Goal: Book appointment/travel/reservation

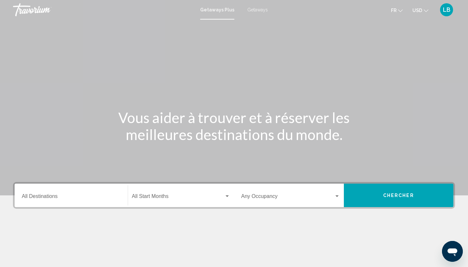
click at [72, 202] on div "Destination All Destinations" at bounding box center [71, 195] width 99 height 20
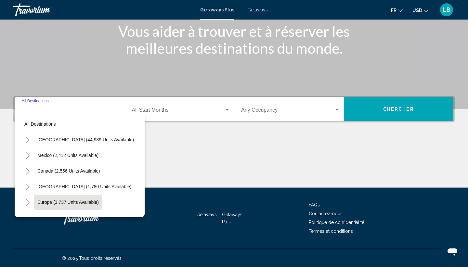
scroll to position [87, 0]
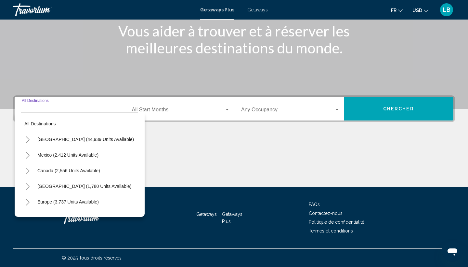
click at [188, 150] on div "Main content" at bounding box center [234, 162] width 442 height 49
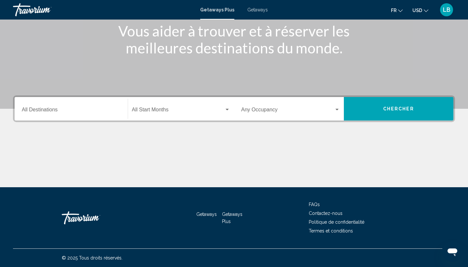
click at [193, 104] on div "Start Month All Start Months" at bounding box center [181, 109] width 99 height 20
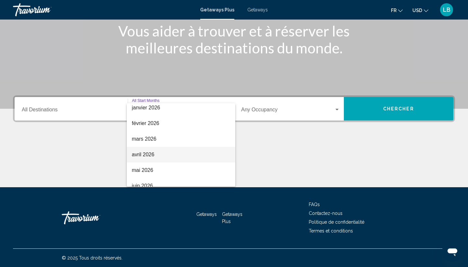
scroll to position [98, 0]
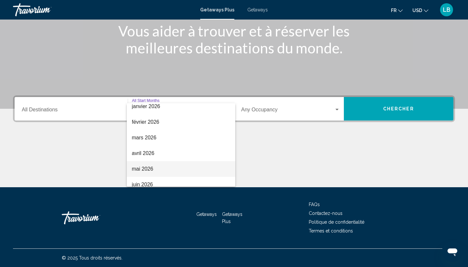
click at [163, 164] on span "mai 2026" at bounding box center [181, 169] width 99 height 16
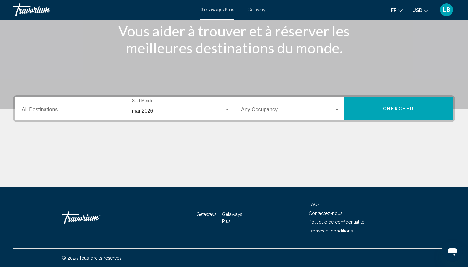
click at [295, 107] on div "Occupancy Any Occupancy" at bounding box center [290, 109] width 99 height 20
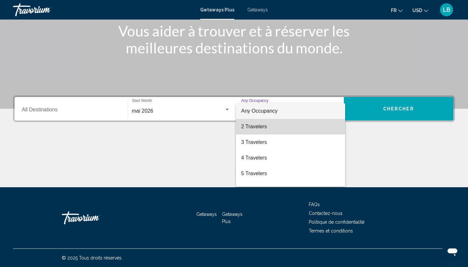
click at [281, 127] on span "2 Travelers" at bounding box center [290, 127] width 99 height 16
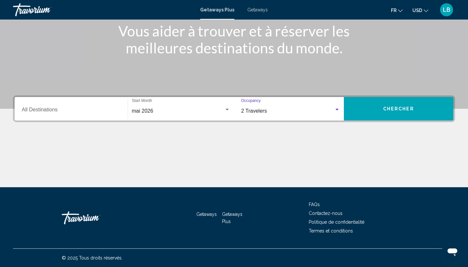
click at [401, 109] on span "Chercher" at bounding box center [398, 108] width 31 height 5
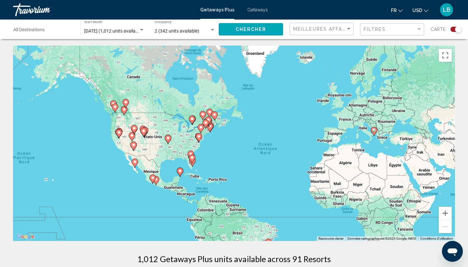
drag, startPoint x: 162, startPoint y: 137, endPoint x: 211, endPoint y: 152, distance: 51.8
click at [213, 152] on div "Pour activer le glissement avec le clavier, appuyez sur Alt+Entrée. Une fois ce…" at bounding box center [234, 143] width 442 height 195
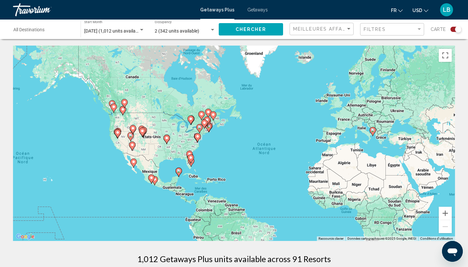
click at [211, 129] on icon "Main content" at bounding box center [209, 127] width 7 height 9
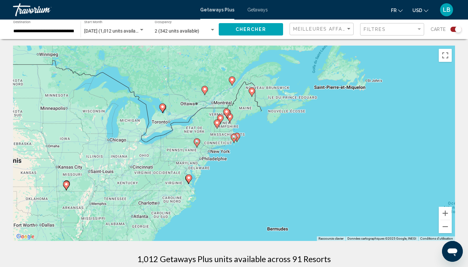
click at [233, 138] on image "Main content" at bounding box center [234, 137] width 4 height 4
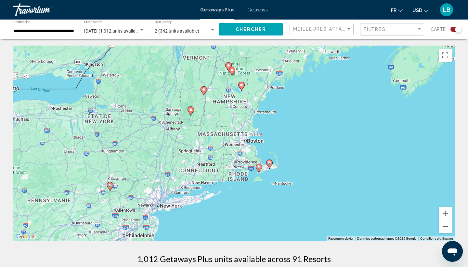
drag, startPoint x: 167, startPoint y: 175, endPoint x: 191, endPoint y: 208, distance: 40.3
click at [192, 208] on div "Pour activer le glissement avec le clavier, appuyez sur Alt+Entrée. Une fois ce…" at bounding box center [234, 143] width 442 height 195
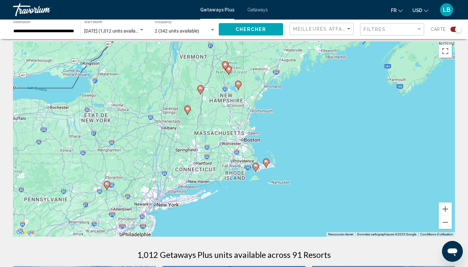
scroll to position [6, 0]
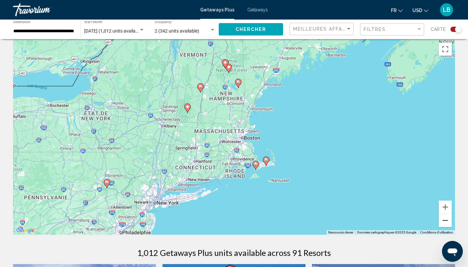
click at [449, 219] on button "Zoom arrière" at bounding box center [445, 220] width 13 height 13
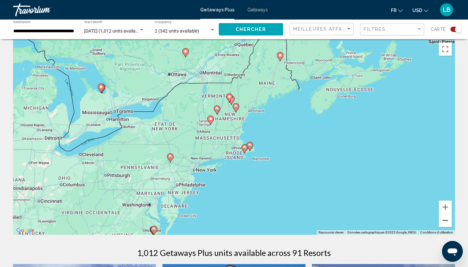
click at [449, 219] on button "Zoom arrière" at bounding box center [445, 220] width 13 height 13
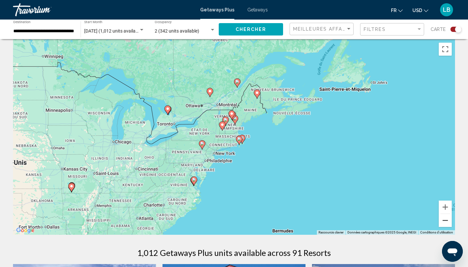
click at [449, 219] on button "Zoom arrière" at bounding box center [445, 220] width 13 height 13
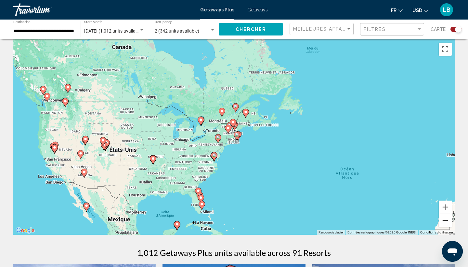
click at [449, 219] on button "Zoom arrière" at bounding box center [445, 220] width 13 height 13
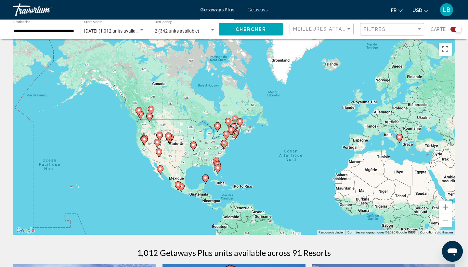
click at [206, 179] on image "Main content" at bounding box center [206, 178] width 4 height 4
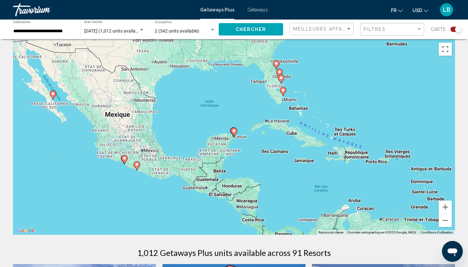
click at [234, 134] on icon "Main content" at bounding box center [234, 132] width 6 height 8
type input "**********"
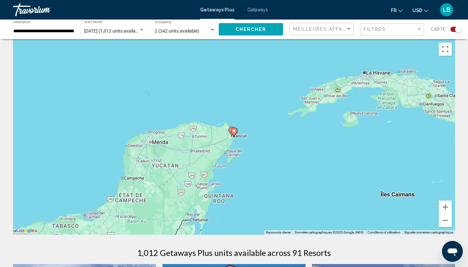
click at [234, 134] on icon "Main content" at bounding box center [234, 132] width 6 height 8
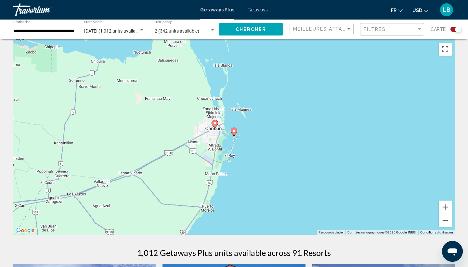
click at [234, 134] on icon "Main content" at bounding box center [234, 132] width 6 height 8
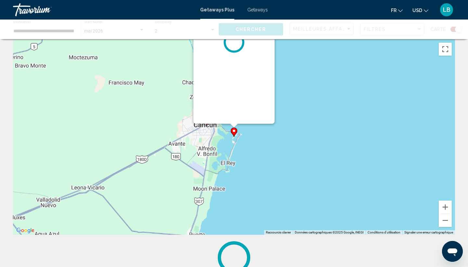
scroll to position [0, 0]
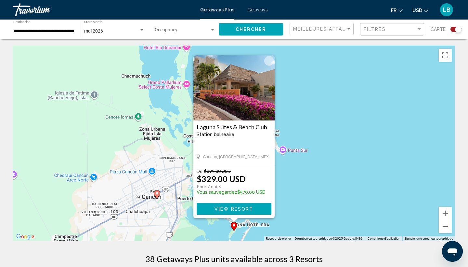
click at [157, 194] on image "Main content" at bounding box center [157, 193] width 4 height 4
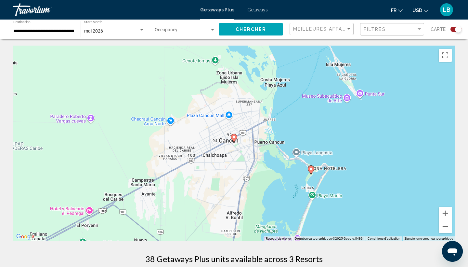
click at [233, 137] on image "Main content" at bounding box center [234, 137] width 4 height 4
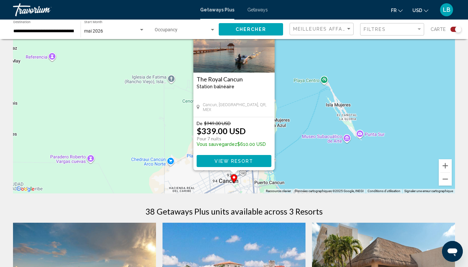
scroll to position [51, 0]
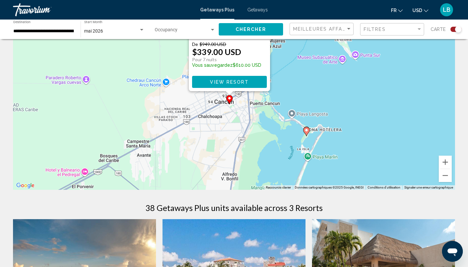
drag, startPoint x: 307, startPoint y: 175, endPoint x: 300, endPoint y: 94, distance: 81.6
click at [300, 94] on div "Pour activer le glissement avec le clavier, appuyez sur Alt+Entrée. Une fois ce…" at bounding box center [234, 91] width 442 height 195
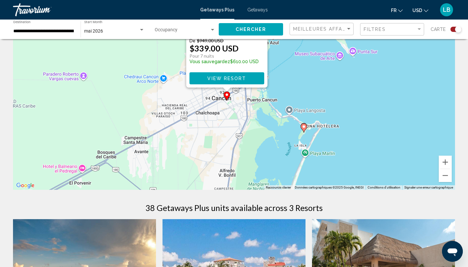
click at [305, 131] on icon "Main content" at bounding box center [304, 127] width 7 height 9
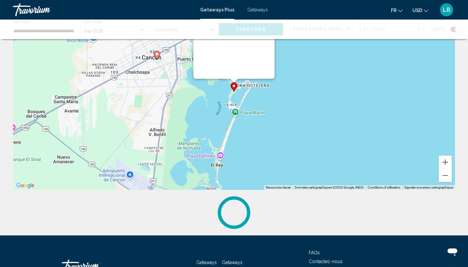
scroll to position [0, 0]
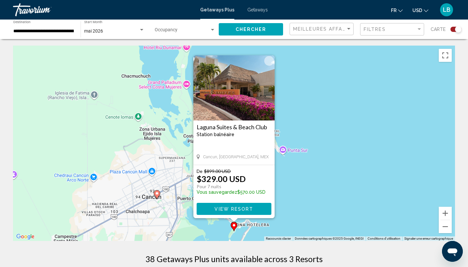
click at [283, 221] on div "Pour naviguer, appuyez sur les touches fléchées. Pour activer le glissement ave…" at bounding box center [234, 143] width 442 height 195
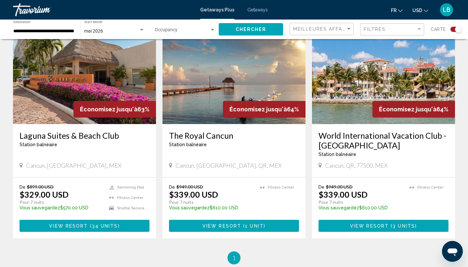
scroll to position [230, 0]
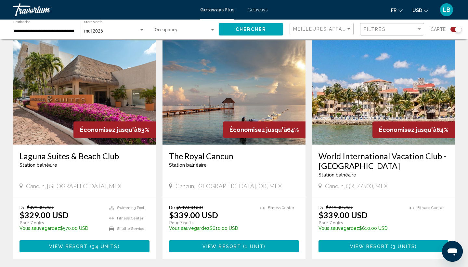
click at [384, 151] on h3 "World International Vacation Club - [GEOGRAPHIC_DATA]" at bounding box center [384, 161] width 130 height 20
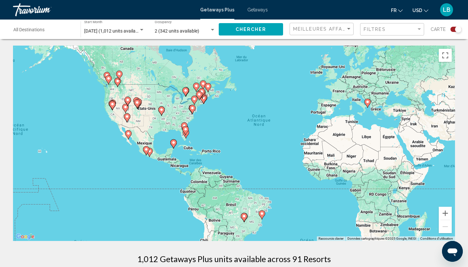
drag, startPoint x: 125, startPoint y: 167, endPoint x: 197, endPoint y: 167, distance: 72.5
click at [197, 167] on div "Pour activer le glissement avec le clavier, appuyez sur Alt+Entrée. Une fois ce…" at bounding box center [234, 143] width 442 height 195
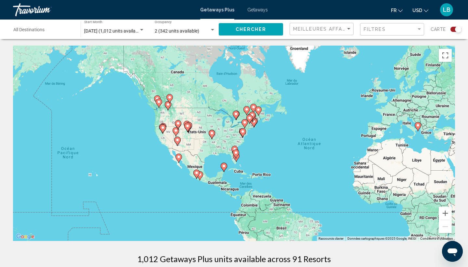
click at [225, 167] on image "Main content" at bounding box center [224, 166] width 4 height 4
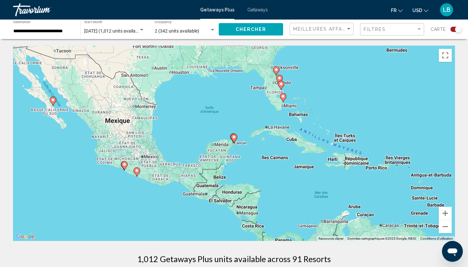
click at [235, 140] on icon "Main content" at bounding box center [234, 138] width 7 height 9
type input "**********"
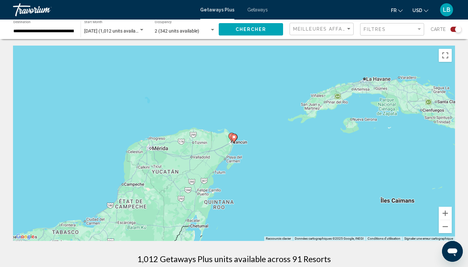
click at [235, 140] on icon "Main content" at bounding box center [234, 138] width 7 height 9
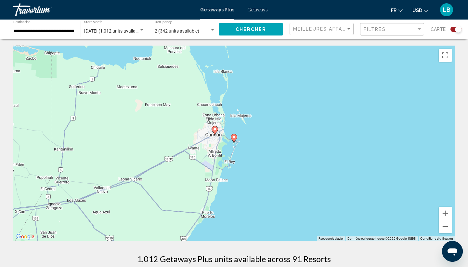
click at [235, 140] on icon "Main content" at bounding box center [234, 138] width 7 height 9
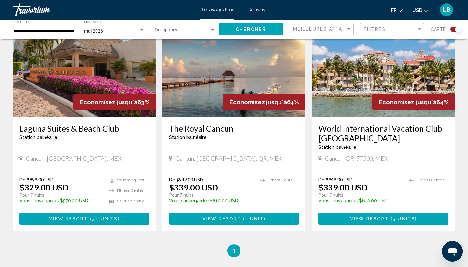
scroll to position [250, 0]
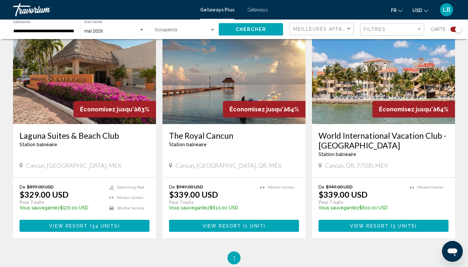
click at [91, 132] on h3 "Laguna Suites & Beach Club" at bounding box center [85, 135] width 130 height 10
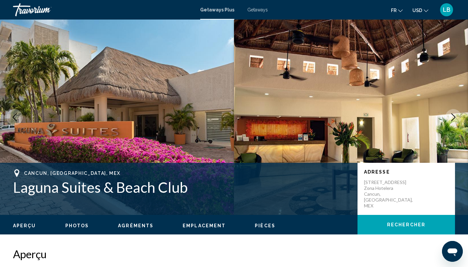
click at [283, 1] on mat-toolbar "Getaways Plus Getaways fr English Español Français Italiano Português русский U…" at bounding box center [234, 10] width 468 height 20
click at [223, 1] on mat-toolbar "Getaways Plus Getaways fr English Español Français Italiano Português русский U…" at bounding box center [234, 10] width 468 height 20
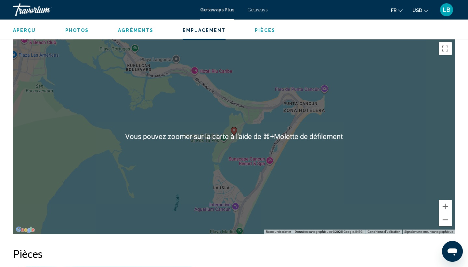
scroll to position [721, 0]
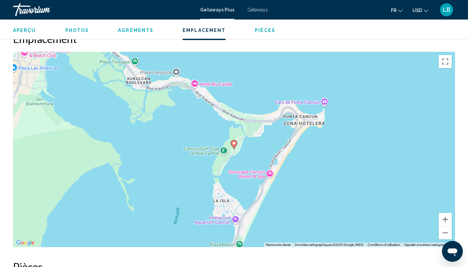
click at [234, 141] on image "Main content" at bounding box center [234, 143] width 4 height 4
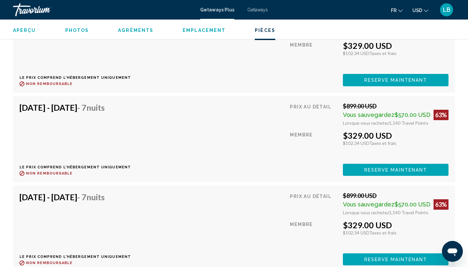
scroll to position [1838, 0]
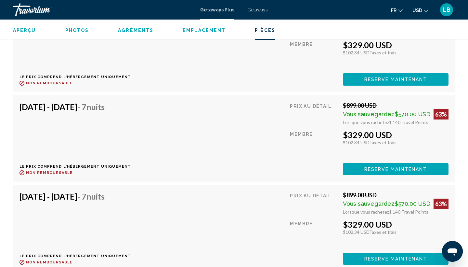
click at [421, 10] on span "USD" at bounding box center [418, 10] width 10 height 5
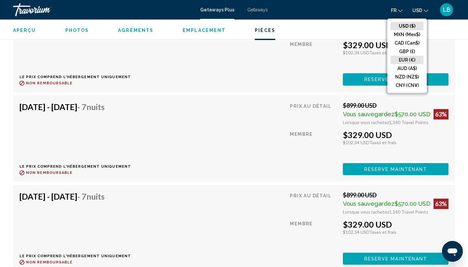
click at [409, 58] on button "EUR (€)" at bounding box center [407, 60] width 33 height 8
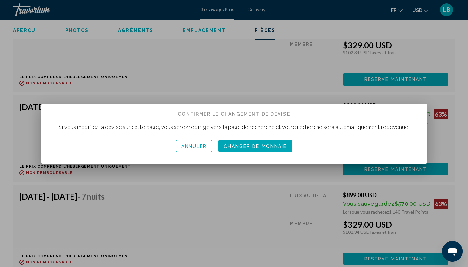
scroll to position [0, 0]
click at [233, 147] on span "Changer de monnaie" at bounding box center [255, 145] width 63 height 5
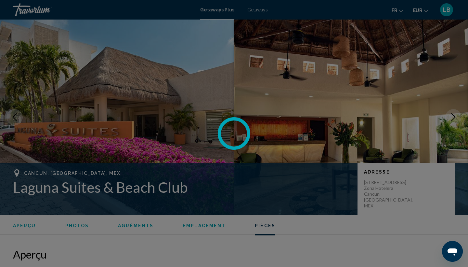
scroll to position [1838, 0]
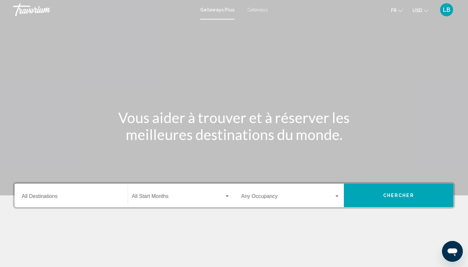
click at [422, 10] on button "USD USD ($) MXN (Mex$) CAD (Can$) GBP (£) EUR (€) AUD (A$) NZD (NZ$) CNY (CN¥)" at bounding box center [421, 10] width 16 height 9
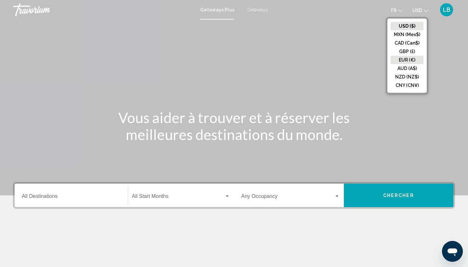
click at [413, 60] on button "EUR (€)" at bounding box center [407, 60] width 33 height 8
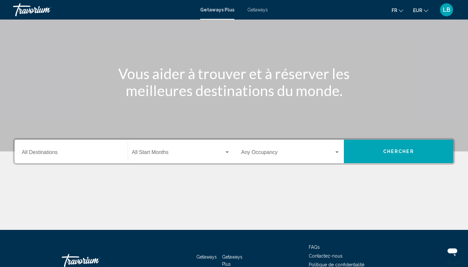
click at [143, 156] on div "Start Month All Start Months" at bounding box center [181, 151] width 99 height 20
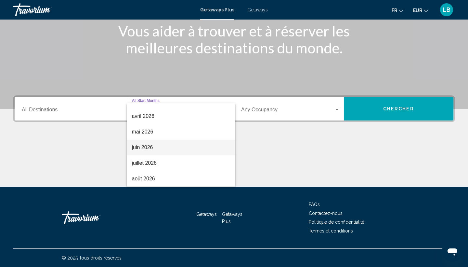
scroll to position [135, 0]
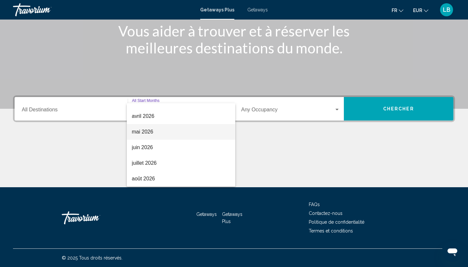
click at [153, 134] on span "mai 2026" at bounding box center [181, 132] width 99 height 16
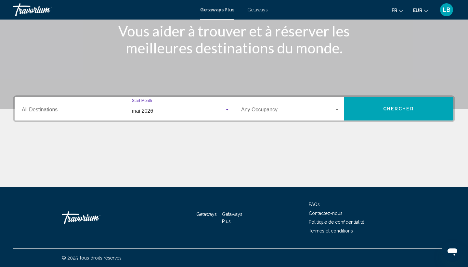
click at [318, 106] on div "Occupancy Any Occupancy" at bounding box center [290, 109] width 99 height 20
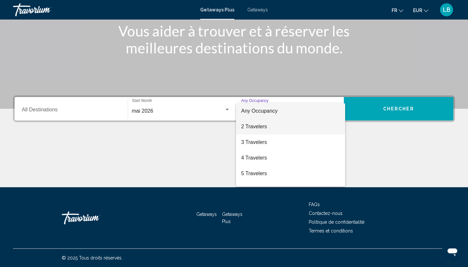
click at [297, 127] on span "2 Travelers" at bounding box center [290, 127] width 99 height 16
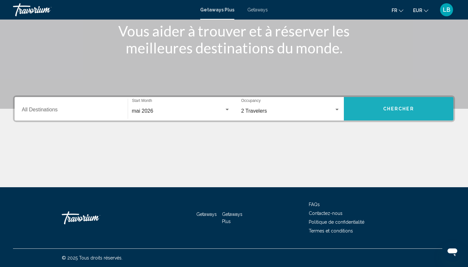
click at [389, 117] on button "Chercher" at bounding box center [399, 108] width 110 height 23
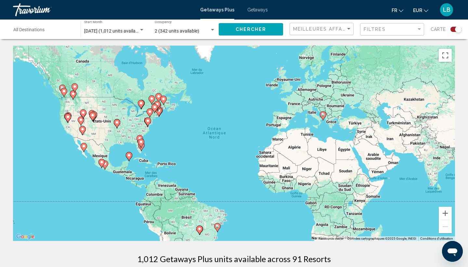
click at [128, 157] on image "Main content" at bounding box center [129, 155] width 4 height 4
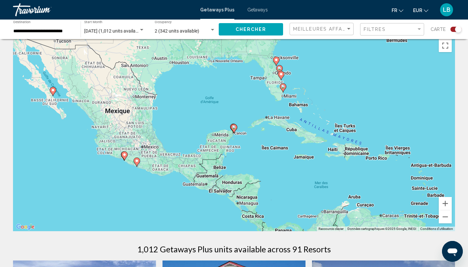
scroll to position [3, 0]
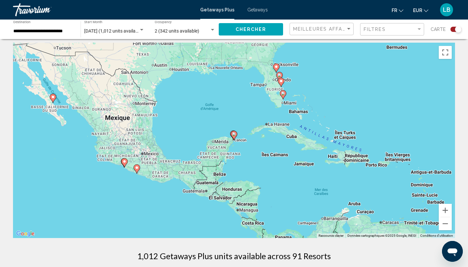
click at [275, 90] on div "Pour activer le glissement avec le clavier, appuyez sur Alt+Entrée. Une fois ce…" at bounding box center [234, 140] width 442 height 195
click at [281, 79] on image "Main content" at bounding box center [281, 81] width 4 height 4
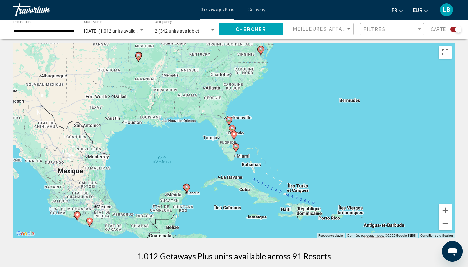
click at [233, 119] on div "Pour naviguer, appuyez sur les touches fléchées. Pour activer le glissement ave…" at bounding box center [234, 140] width 442 height 195
click at [236, 150] on icon "Main content" at bounding box center [236, 147] width 6 height 8
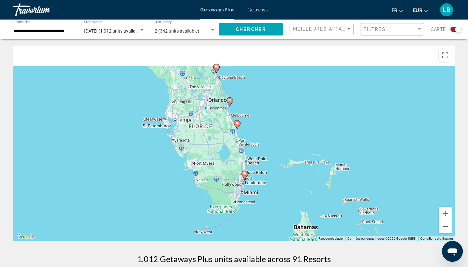
scroll to position [0, 0]
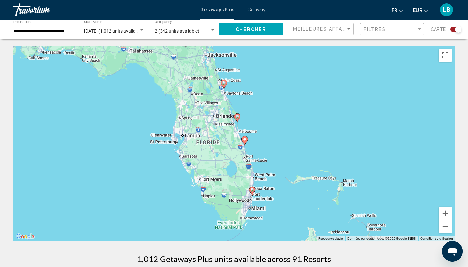
drag, startPoint x: 264, startPoint y: 155, endPoint x: 275, endPoint y: 180, distance: 27.1
click at [275, 180] on div "Pour activer le glissement avec le clavier, appuyez sur Alt+Entrée. Une fois ce…" at bounding box center [234, 143] width 442 height 195
click at [253, 190] on image "Main content" at bounding box center [252, 190] width 4 height 4
type input "**********"
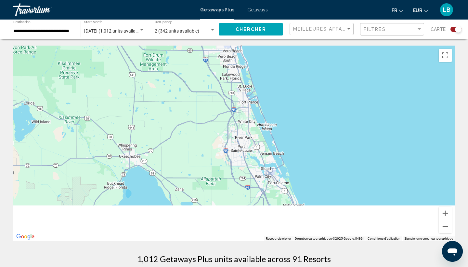
drag, startPoint x: 262, startPoint y: 229, endPoint x: 150, endPoint y: 32, distance: 226.2
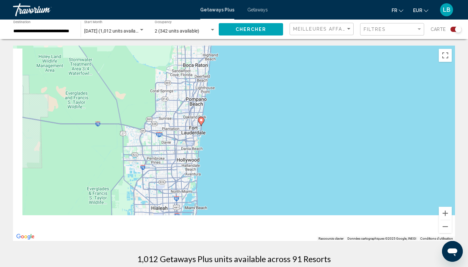
drag, startPoint x: 179, startPoint y: 142, endPoint x: 207, endPoint y: 67, distance: 79.9
click at [207, 68] on div "Pour activer le glissement avec le clavier, appuyez sur Alt+Entrée. Une fois ce…" at bounding box center [234, 143] width 442 height 195
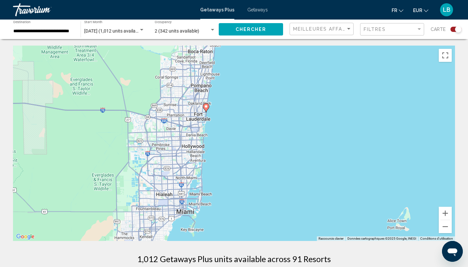
click at [206, 109] on icon "Main content" at bounding box center [206, 107] width 6 height 8
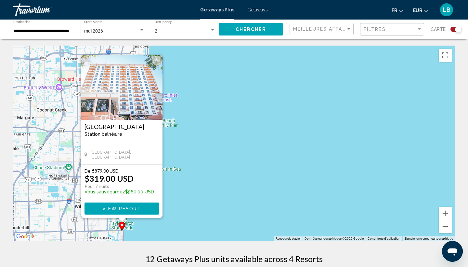
click at [209, 160] on div "Pour activer le glissement avec le clavier, appuyez sur Alt+Entrée. Une fois ce…" at bounding box center [234, 143] width 442 height 195
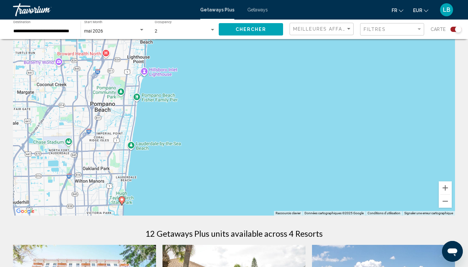
scroll to position [26, 0]
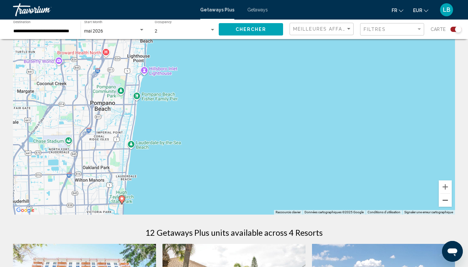
click at [445, 198] on button "Zoom arrière" at bounding box center [445, 200] width 13 height 13
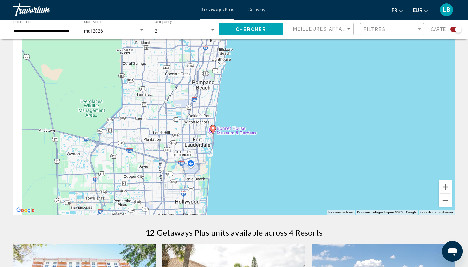
drag, startPoint x: 237, startPoint y: 153, endPoint x: 273, endPoint y: 127, distance: 44.4
click at [273, 127] on div "Pour activer le glissement avec le clavier, appuyez sur Alt+Entrée. Une fois ce…" at bounding box center [234, 116] width 442 height 195
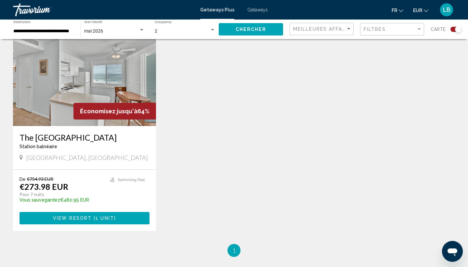
scroll to position [481, 0]
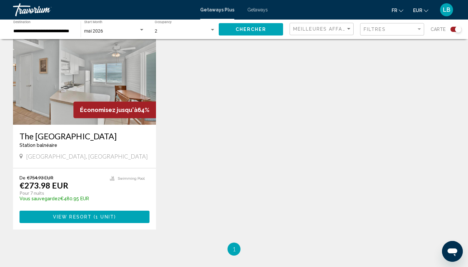
click at [66, 133] on h3 "The [GEOGRAPHIC_DATA]" at bounding box center [85, 136] width 130 height 10
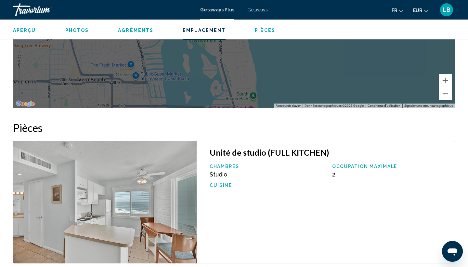
scroll to position [978, 0]
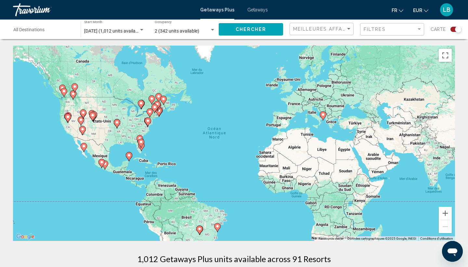
click at [322, 120] on gmp-advanced-marker "Main content" at bounding box center [323, 116] width 7 height 10
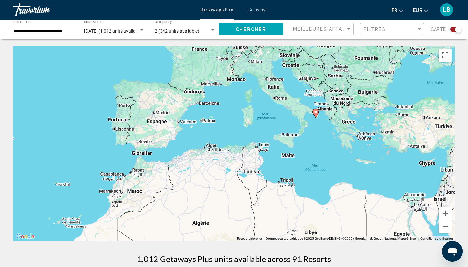
drag, startPoint x: 196, startPoint y: 155, endPoint x: 279, endPoint y: 129, distance: 86.5
click at [279, 129] on div "Pour activer le glissement avec le clavier, appuyez sur Alt+Entrée. Une fois ce…" at bounding box center [234, 143] width 442 height 195
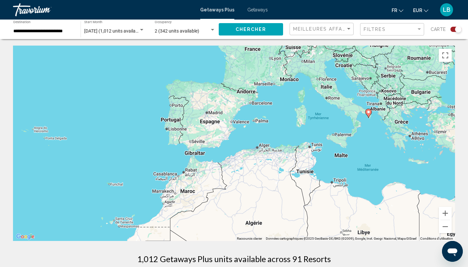
drag, startPoint x: 95, startPoint y: 152, endPoint x: 453, endPoint y: 159, distance: 358.2
click at [446, 156] on div "Pour activer le glissement avec le clavier, appuyez sur Alt+Entrée. Une fois ce…" at bounding box center [234, 143] width 442 height 195
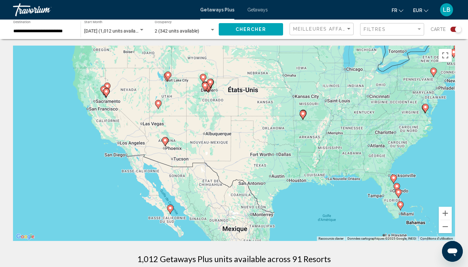
drag, startPoint x: 359, startPoint y: 150, endPoint x: 242, endPoint y: 98, distance: 127.8
click at [242, 98] on div "Pour activer le glissement avec le clavier, appuyez sur Alt+Entrée. Une fois ce…" at bounding box center [234, 143] width 442 height 195
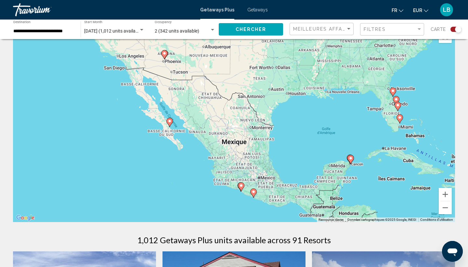
drag, startPoint x: 238, startPoint y: 171, endPoint x: 236, endPoint y: 102, distance: 69.3
click at [237, 102] on div "Pour activer le glissement avec le clavier, appuyez sur Alt+Entrée. Une fois ce…" at bounding box center [234, 124] width 442 height 195
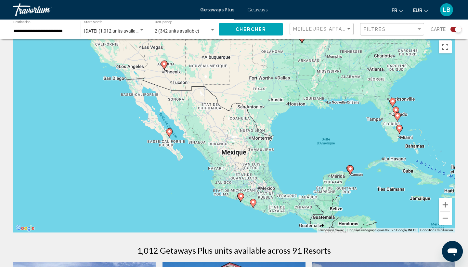
scroll to position [6, 0]
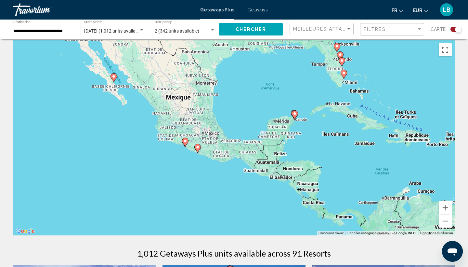
drag, startPoint x: 299, startPoint y: 181, endPoint x: 235, endPoint y: 119, distance: 89.0
click at [236, 119] on div "Pour activer le glissement avec le clavier, appuyez sur Alt+Entrée. Une fois ce…" at bounding box center [234, 137] width 442 height 195
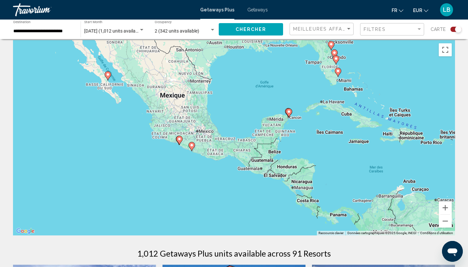
click at [289, 111] on image "Main content" at bounding box center [289, 112] width 4 height 4
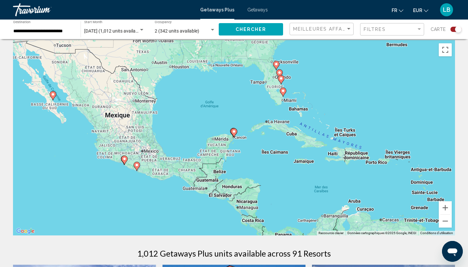
click at [229, 132] on div "Pour naviguer, appuyez sur les touches fléchées. Pour activer le glissement ave…" at bounding box center [234, 137] width 442 height 195
click at [234, 132] on image "Main content" at bounding box center [234, 131] width 4 height 4
type input "**********"
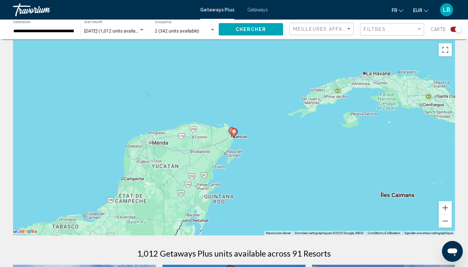
click at [234, 132] on image "Main content" at bounding box center [234, 131] width 4 height 4
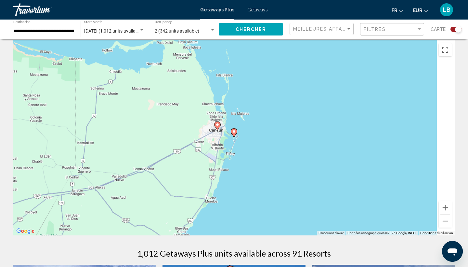
click at [234, 132] on image "Main content" at bounding box center [234, 131] width 4 height 4
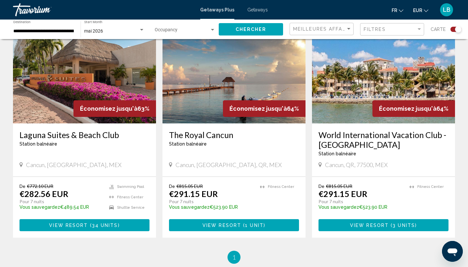
scroll to position [227, 0]
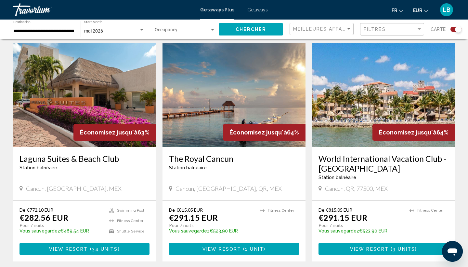
click at [106, 156] on h3 "Laguna Suites & Beach Club" at bounding box center [85, 159] width 130 height 10
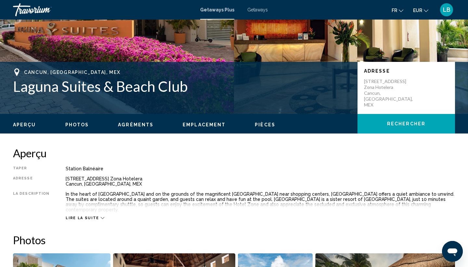
scroll to position [73, 0]
